Goal: Task Accomplishment & Management: Manage account settings

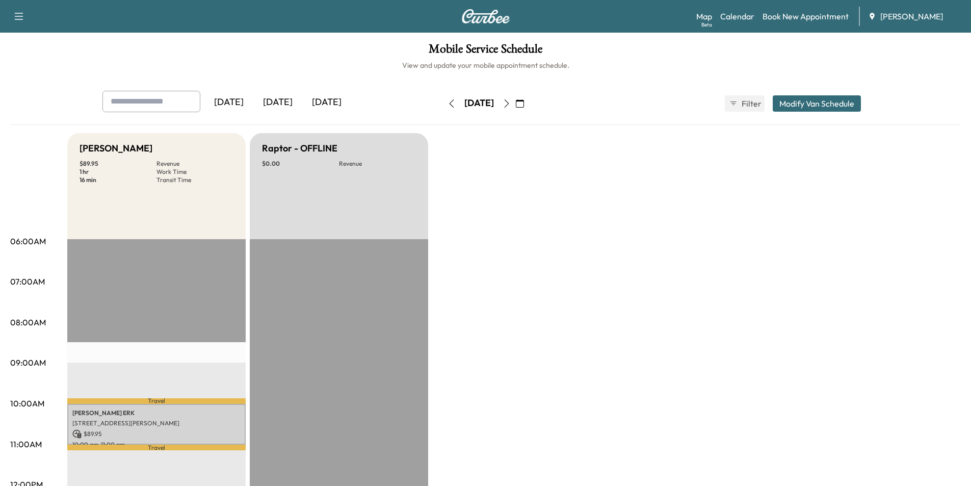
click at [515, 103] on button "button" at bounding box center [506, 103] width 17 height 16
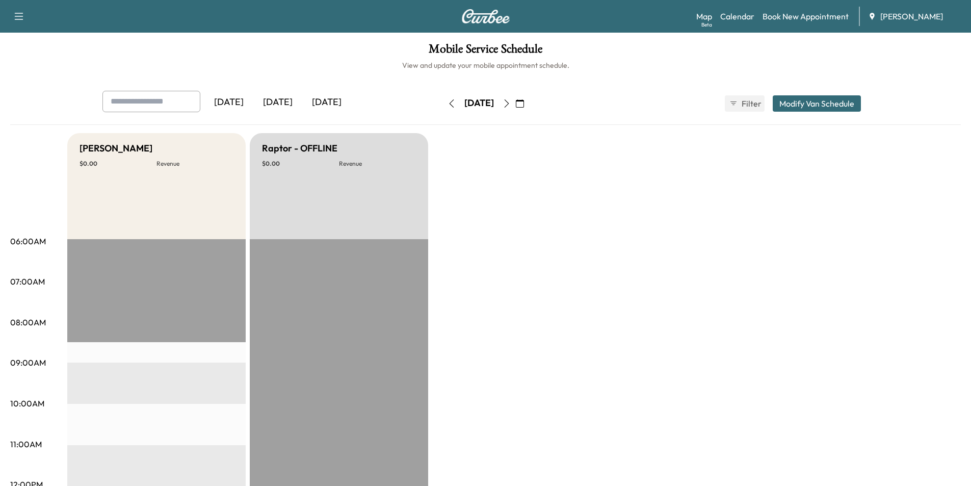
click at [447, 103] on icon "button" at bounding box center [451, 103] width 8 height 8
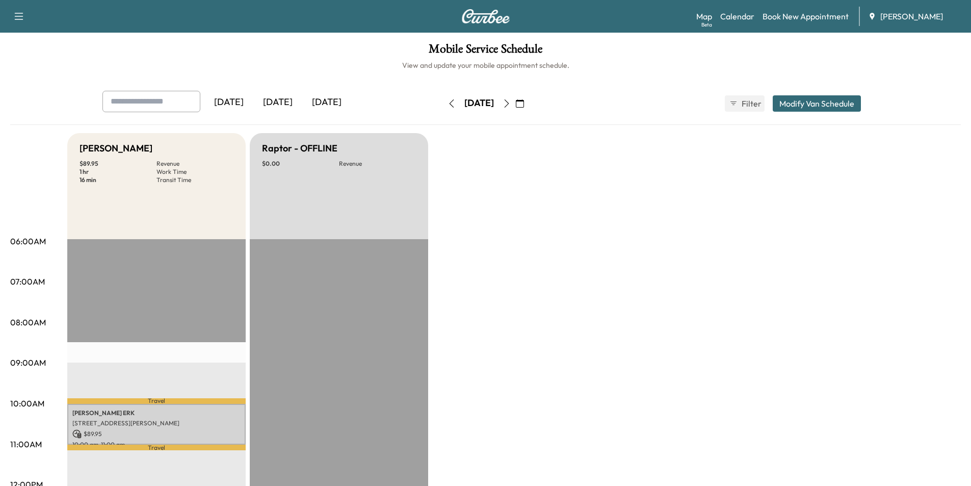
click at [443, 104] on button "button" at bounding box center [451, 103] width 17 height 16
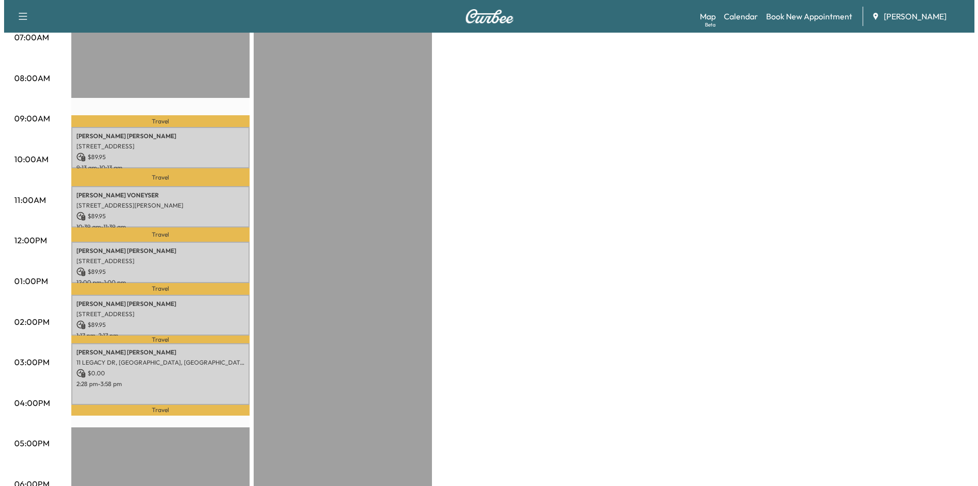
scroll to position [255, 0]
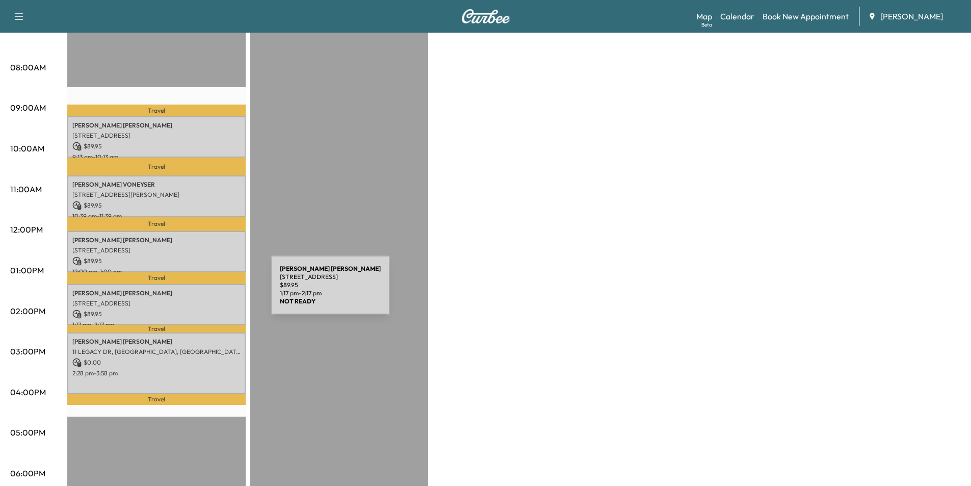
click at [194, 291] on p "[PERSON_NAME]" at bounding box center [156, 293] width 168 height 8
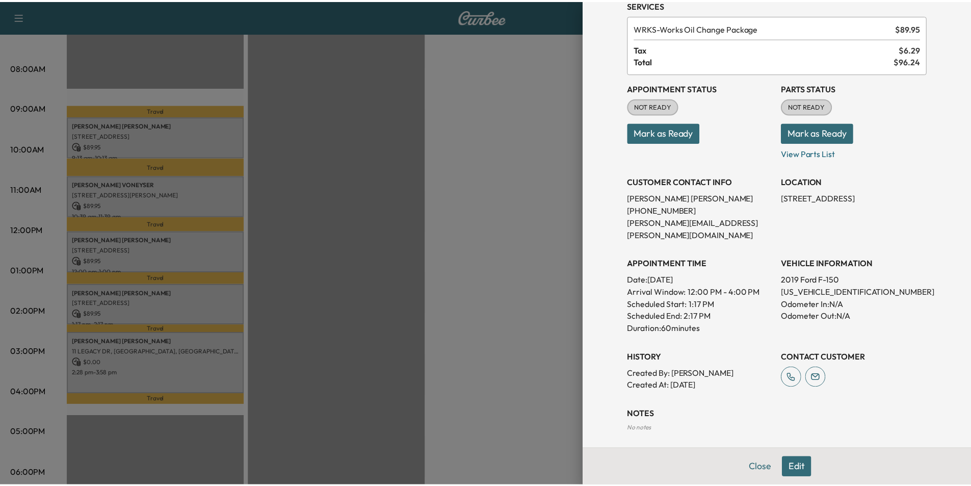
scroll to position [79, 0]
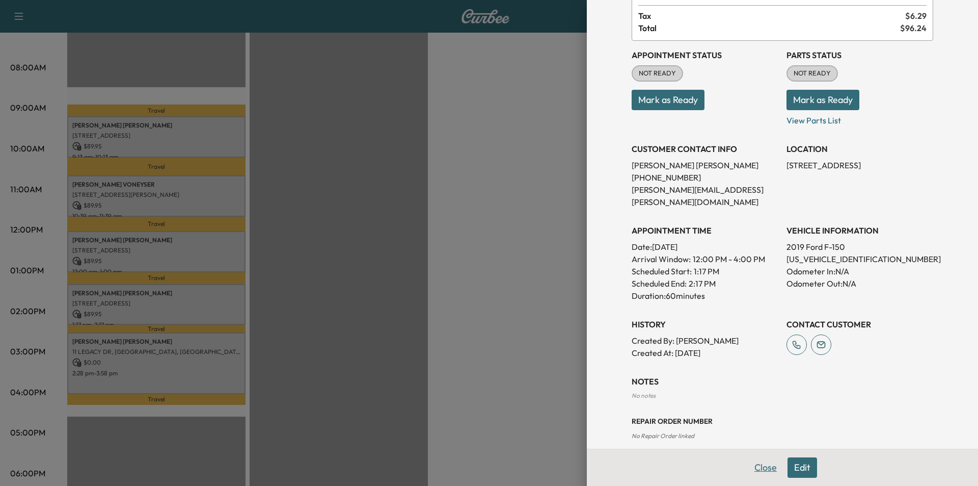
click at [760, 467] on button "Close" at bounding box center [766, 467] width 36 height 20
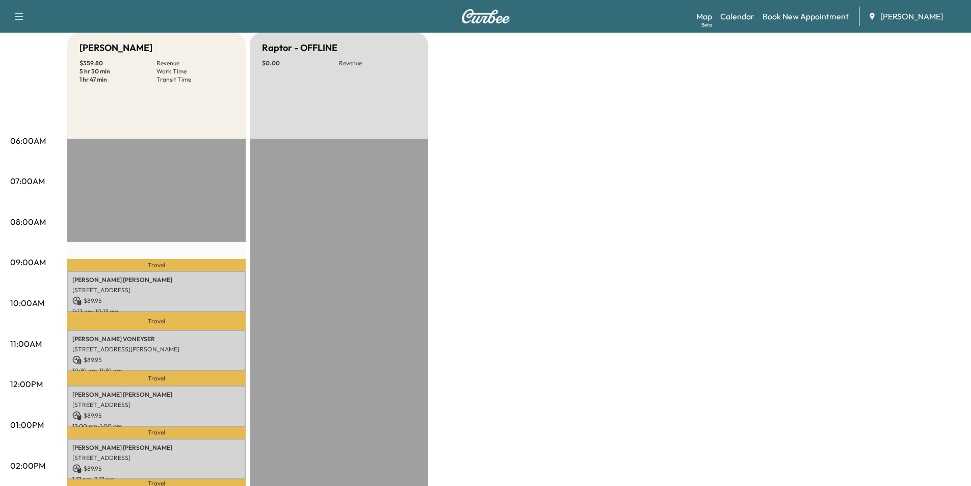
scroll to position [0, 0]
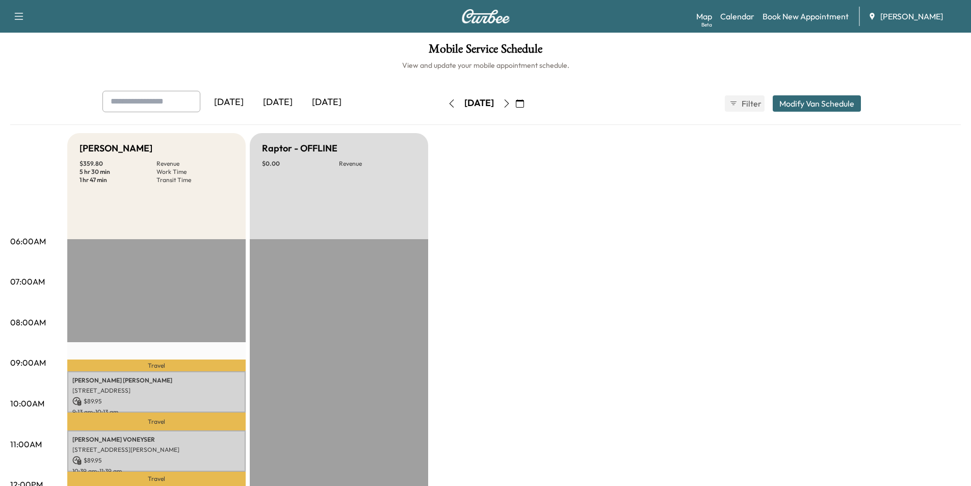
click at [443, 103] on button "button" at bounding box center [451, 103] width 17 height 16
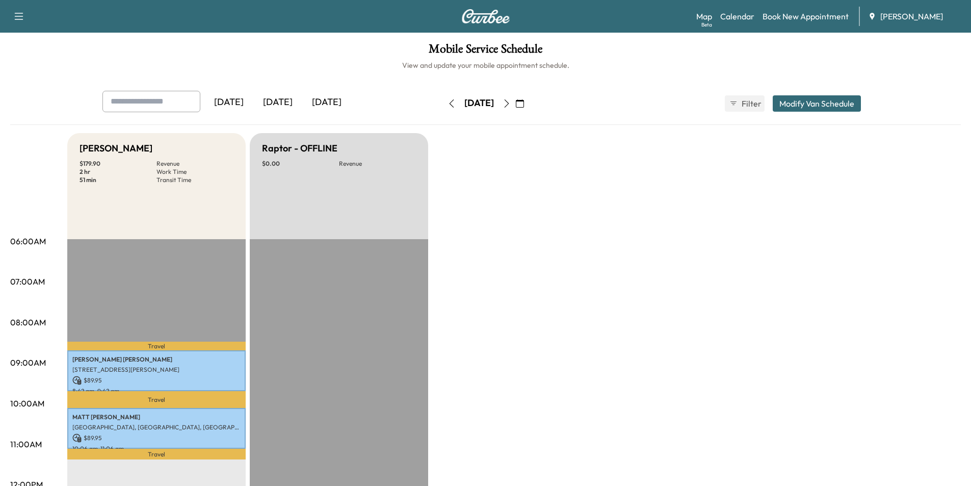
click at [443, 108] on button "button" at bounding box center [451, 103] width 17 height 16
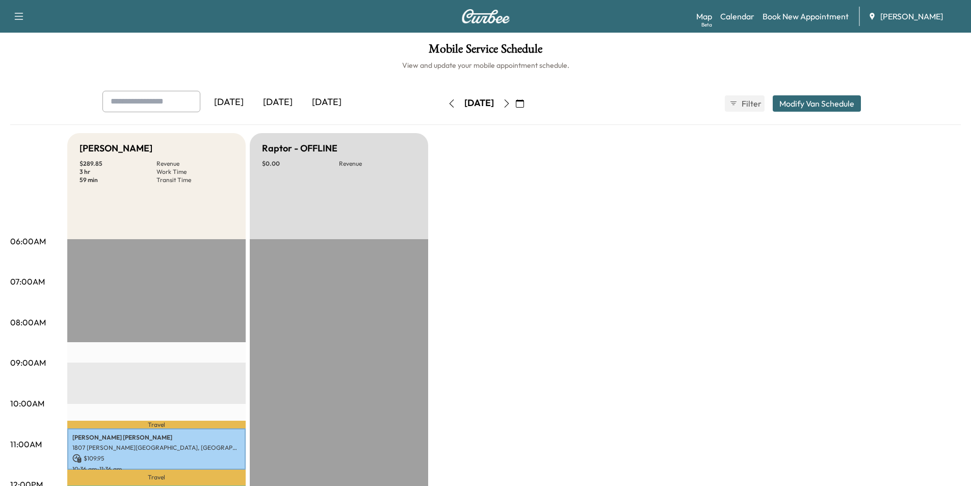
click at [447, 102] on icon "button" at bounding box center [451, 103] width 8 height 8
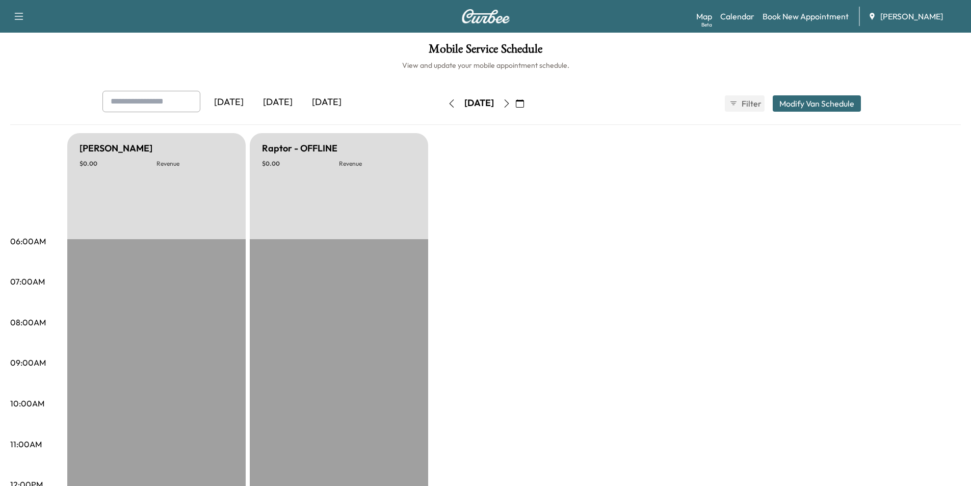
click at [511, 102] on icon "button" at bounding box center [506, 103] width 8 height 8
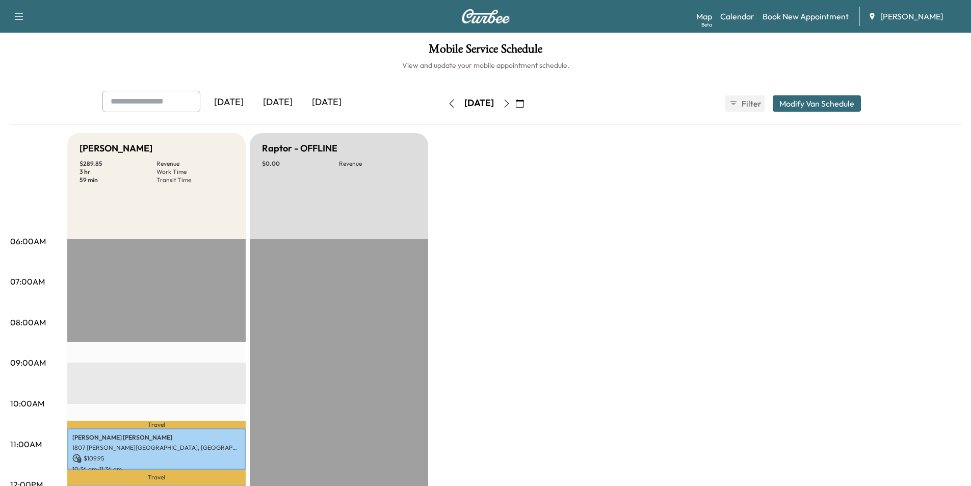
click at [511, 102] on icon "button" at bounding box center [506, 103] width 8 height 8
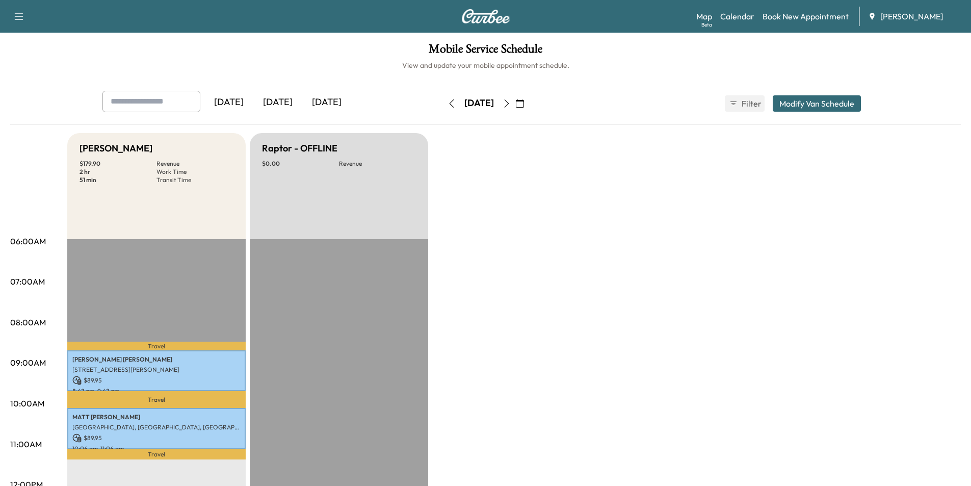
click at [511, 102] on icon "button" at bounding box center [506, 103] width 8 height 8
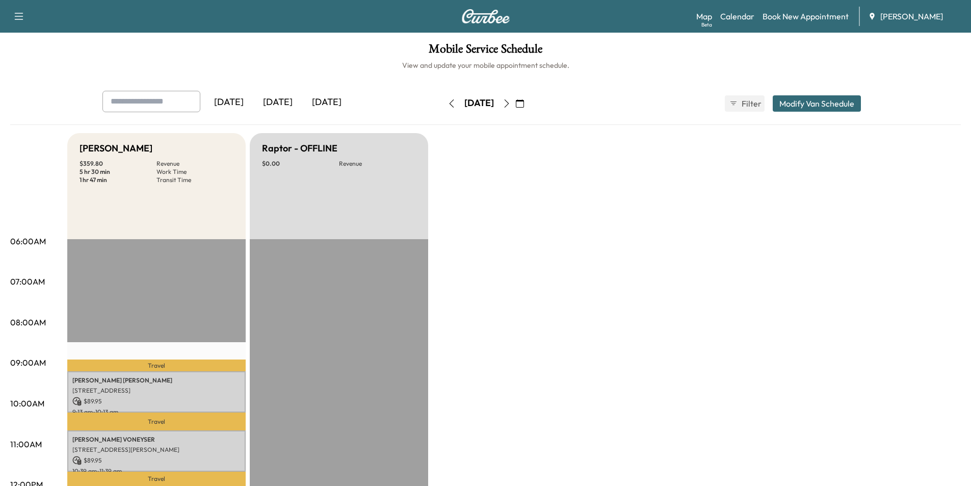
scroll to position [306, 0]
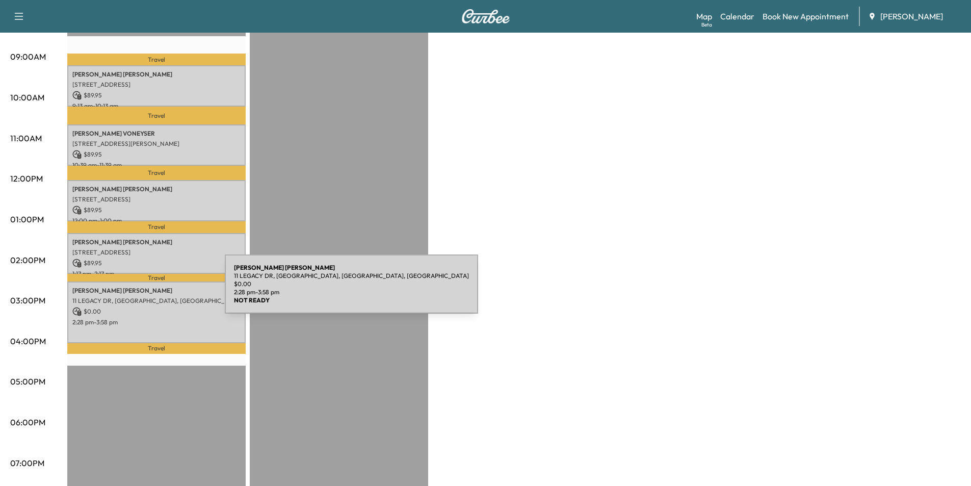
click at [148, 290] on p "[PERSON_NAME]" at bounding box center [156, 290] width 168 height 8
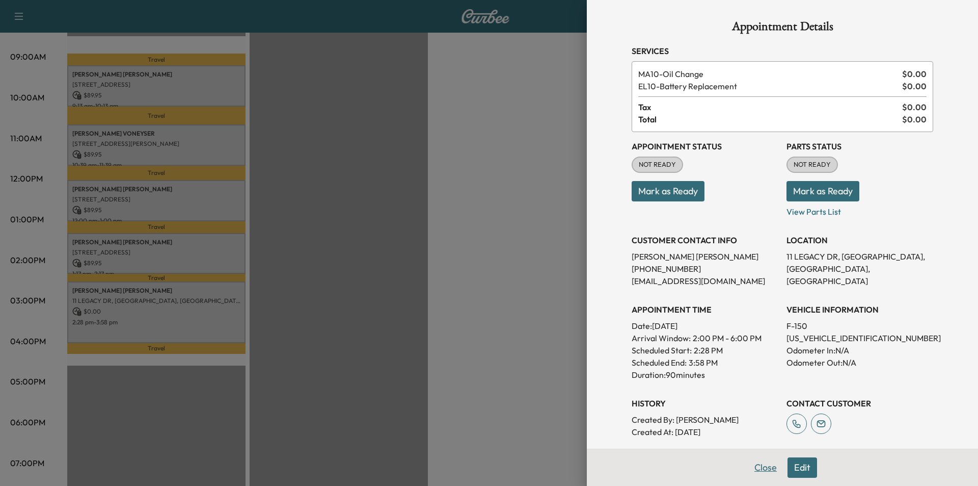
click at [749, 469] on button "Close" at bounding box center [766, 467] width 36 height 20
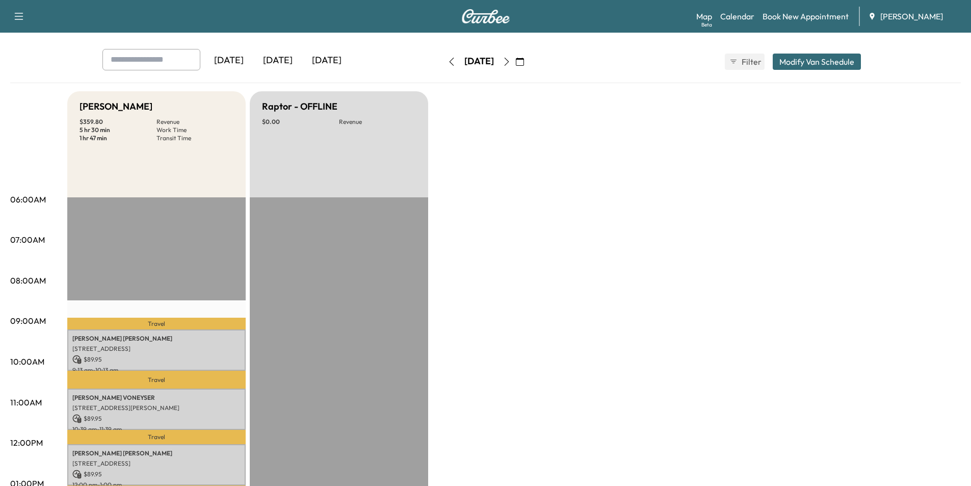
scroll to position [0, 0]
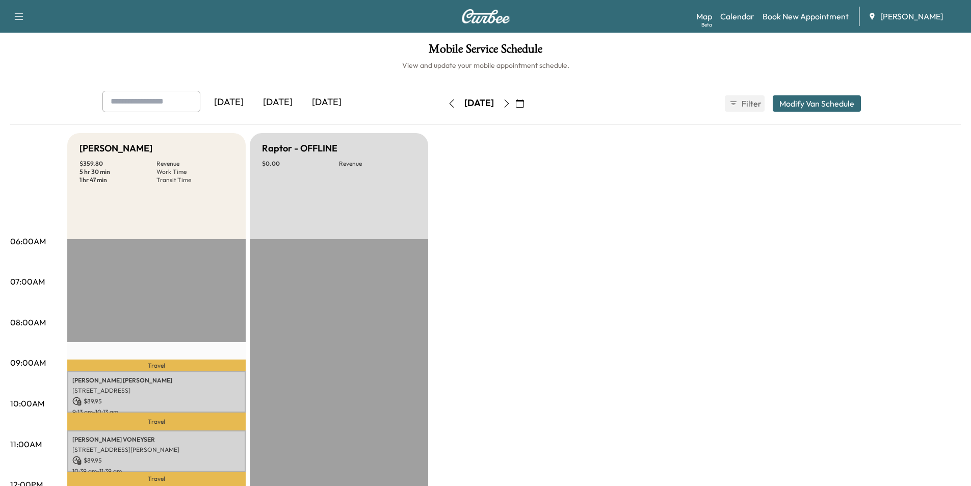
click at [515, 109] on button "button" at bounding box center [506, 103] width 17 height 16
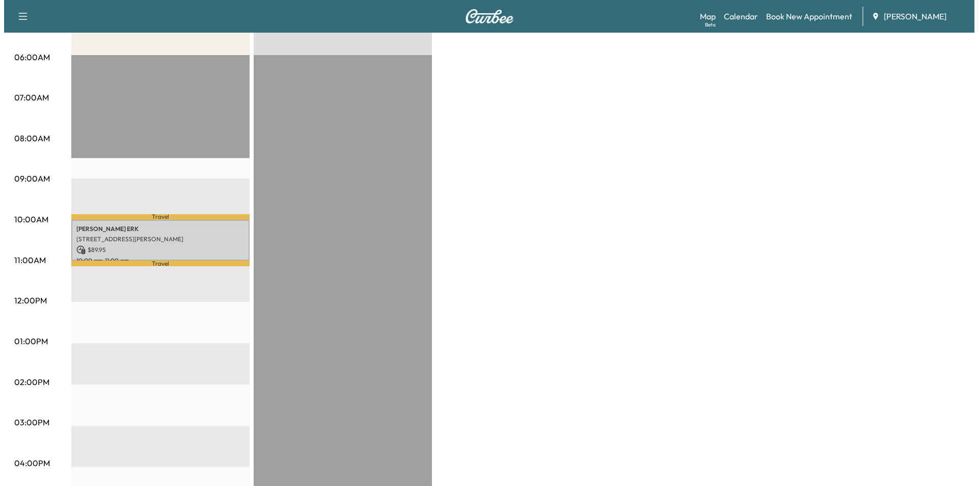
scroll to position [204, 0]
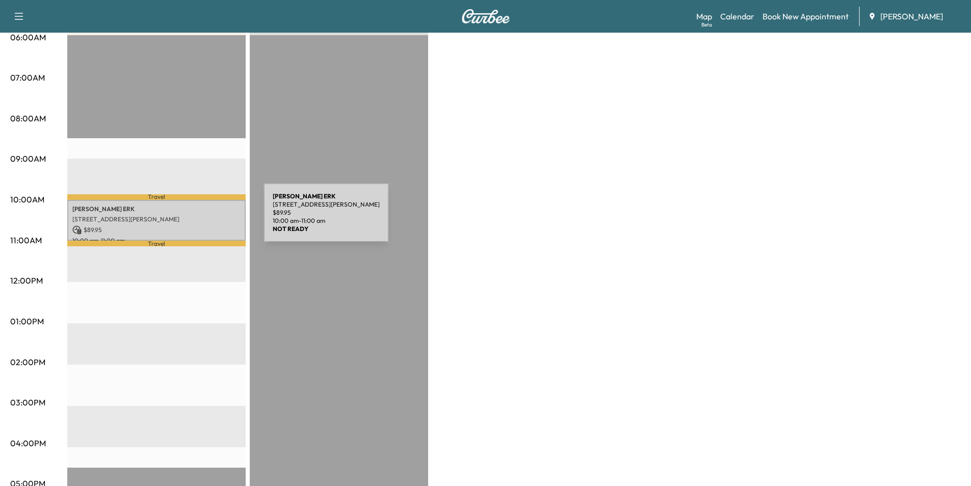
click at [187, 219] on p "[STREET_ADDRESS][PERSON_NAME]" at bounding box center [156, 219] width 168 height 8
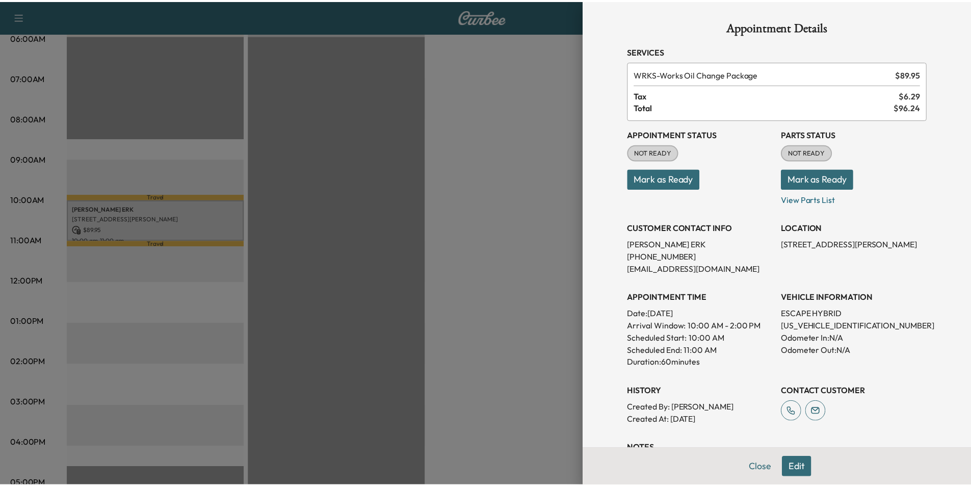
scroll to position [79, 0]
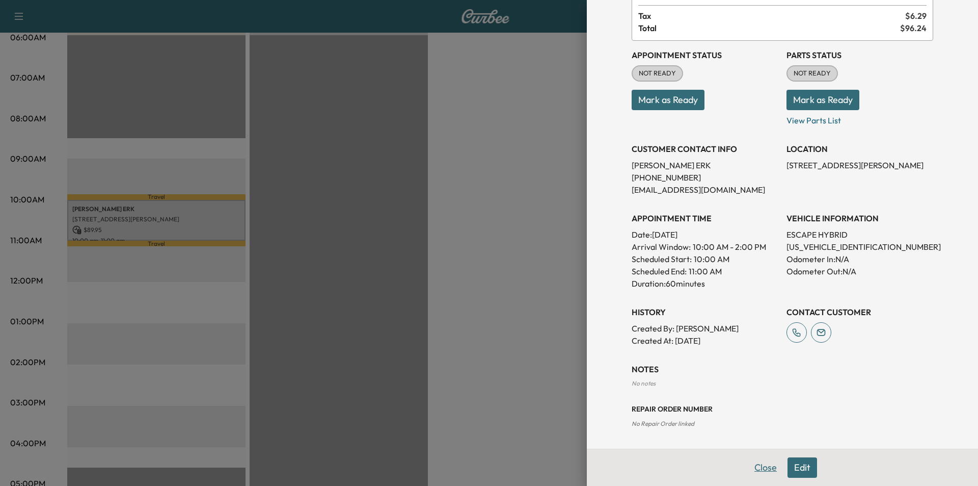
click at [772, 465] on button "Close" at bounding box center [766, 467] width 36 height 20
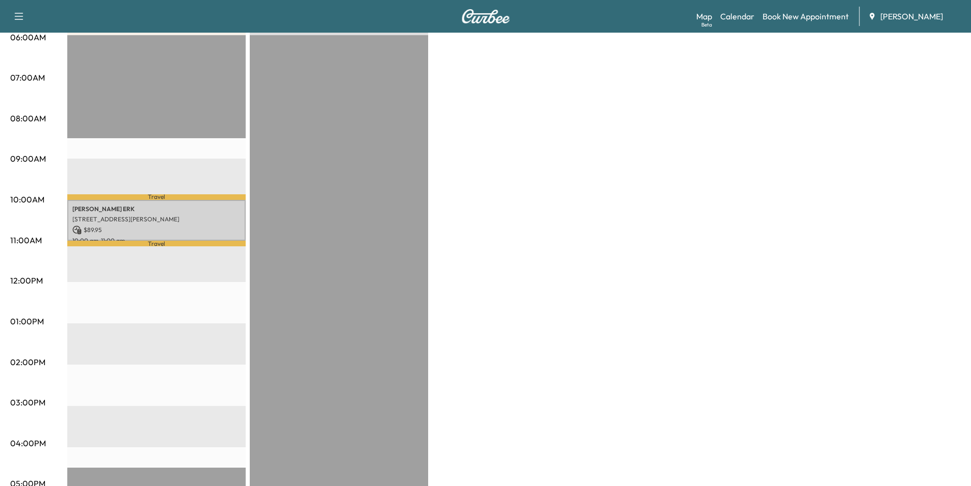
click at [622, 343] on div "Bronco - [PERSON_NAME] $ 89.95 Revenue 1 hr Work Time 16 min Transit Time Trave…" at bounding box center [513, 311] width 893 height 764
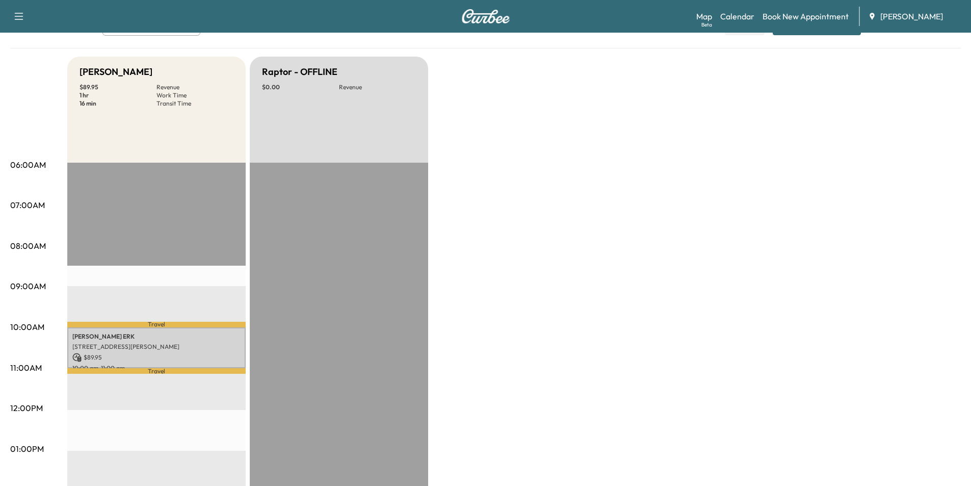
scroll to position [0, 0]
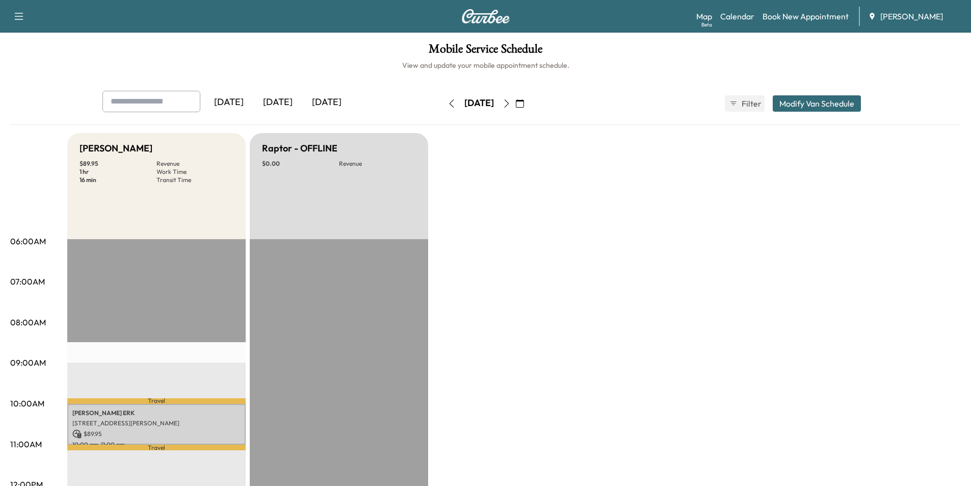
click at [443, 109] on button "button" at bounding box center [451, 103] width 17 height 16
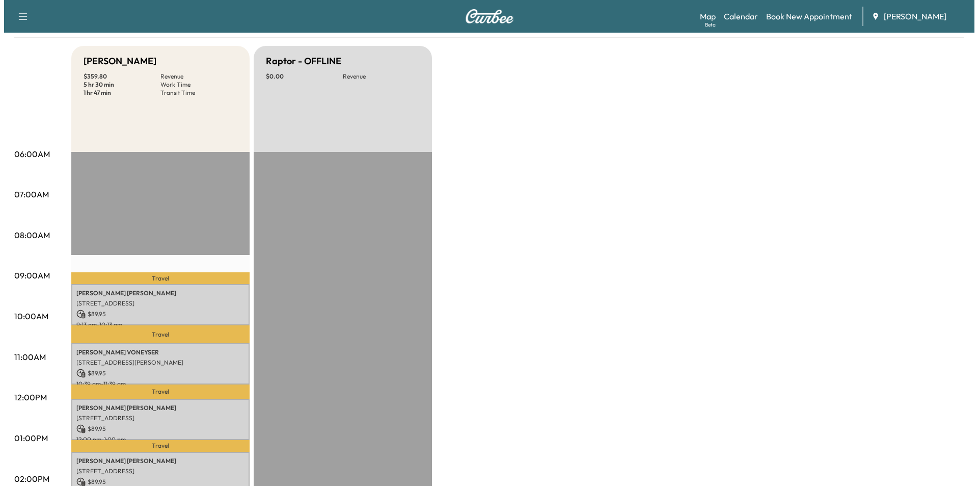
scroll to position [255, 0]
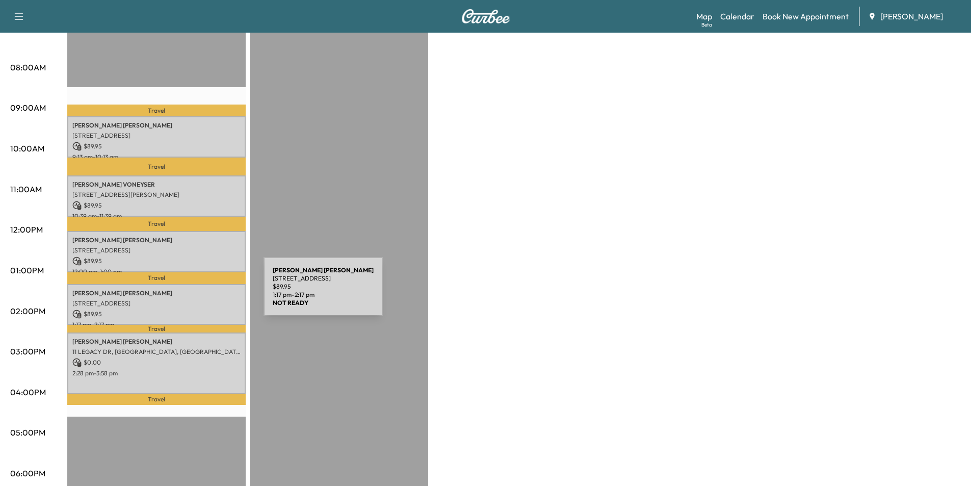
click at [188, 299] on p "[STREET_ADDRESS]" at bounding box center [156, 303] width 168 height 8
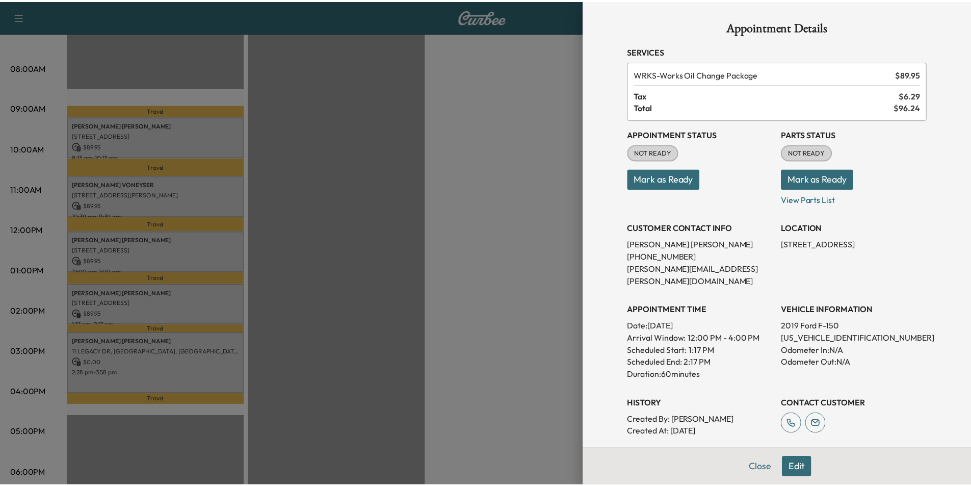
scroll to position [79, 0]
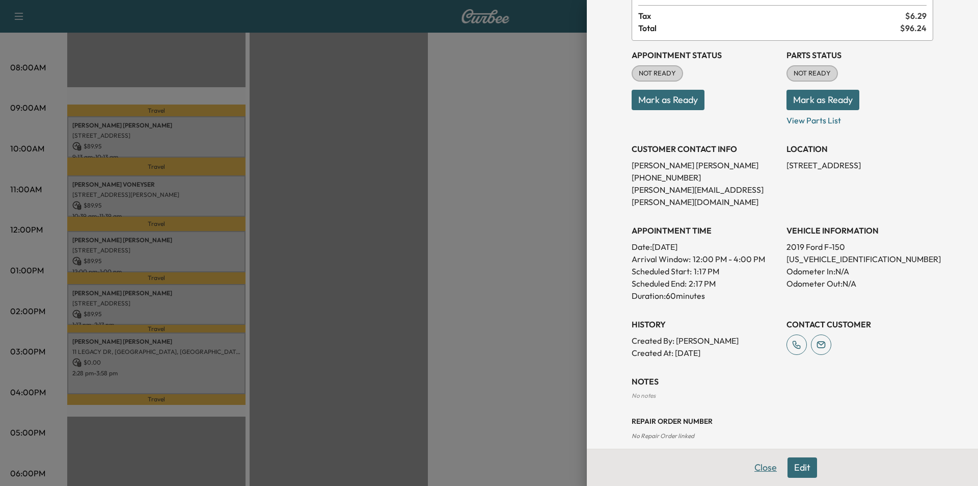
click at [755, 465] on button "Close" at bounding box center [766, 467] width 36 height 20
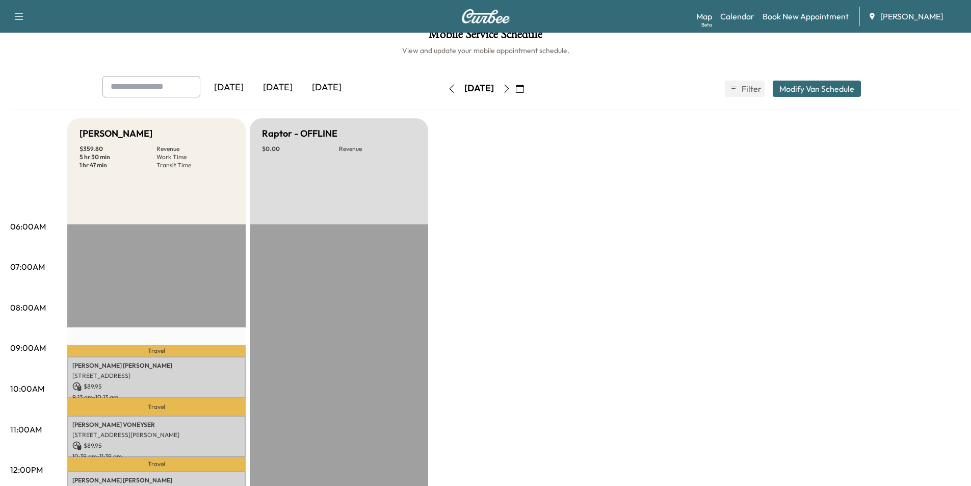
scroll to position [0, 0]
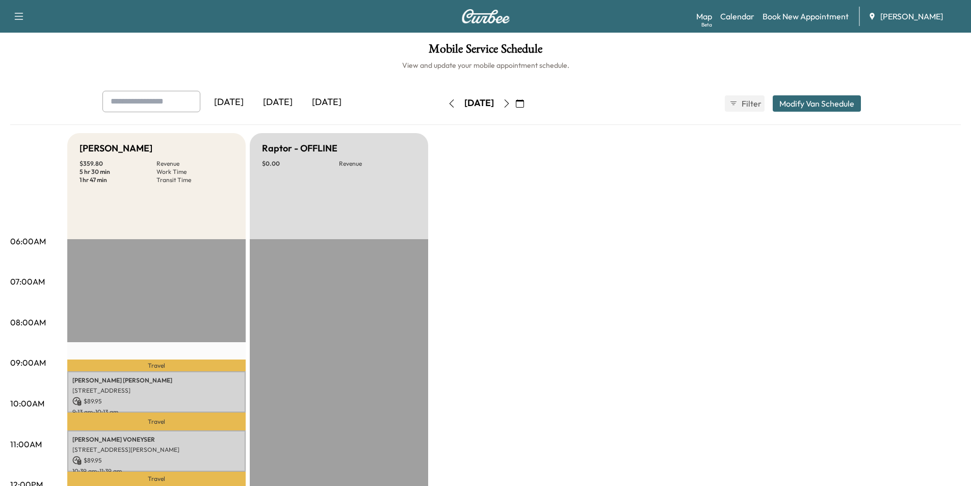
click at [524, 103] on icon "button" at bounding box center [520, 103] width 8 height 8
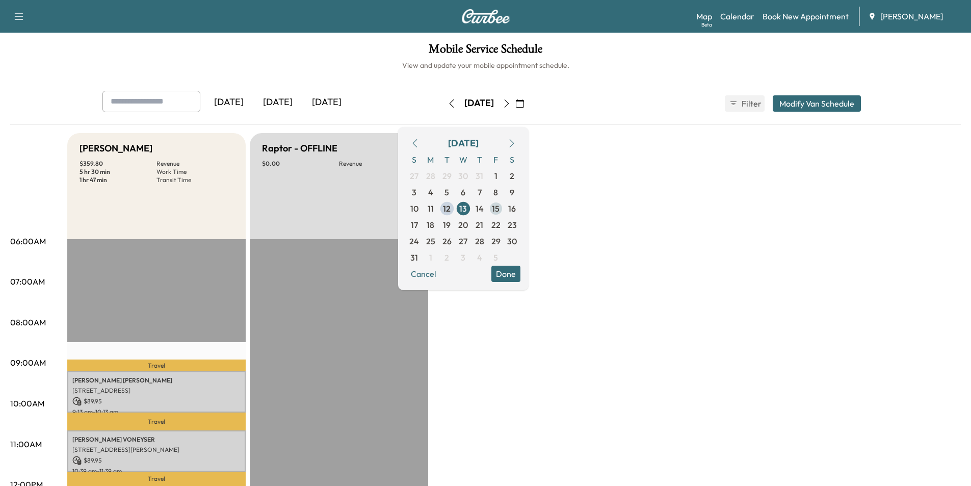
click at [504, 209] on span "15" at bounding box center [496, 208] width 16 height 16
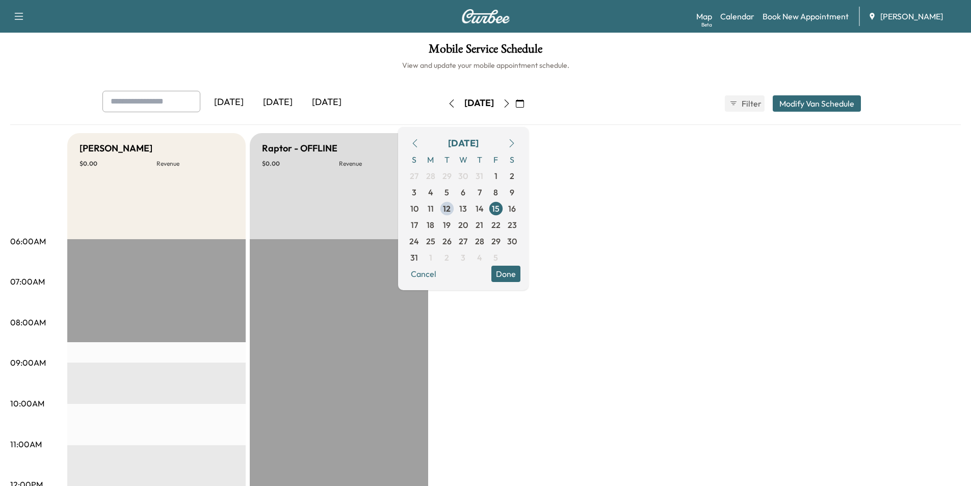
click at [525, 283] on div "[DATE] S M T W T F S 27 28 29 30 31 1 2 3 4 5 6 7 8 9 10 11 12 13 14 15 16 17 1…" at bounding box center [463, 208] width 130 height 163
click at [520, 272] on button "Done" at bounding box center [505, 273] width 29 height 16
